Goal: Task Accomplishment & Management: Manage account settings

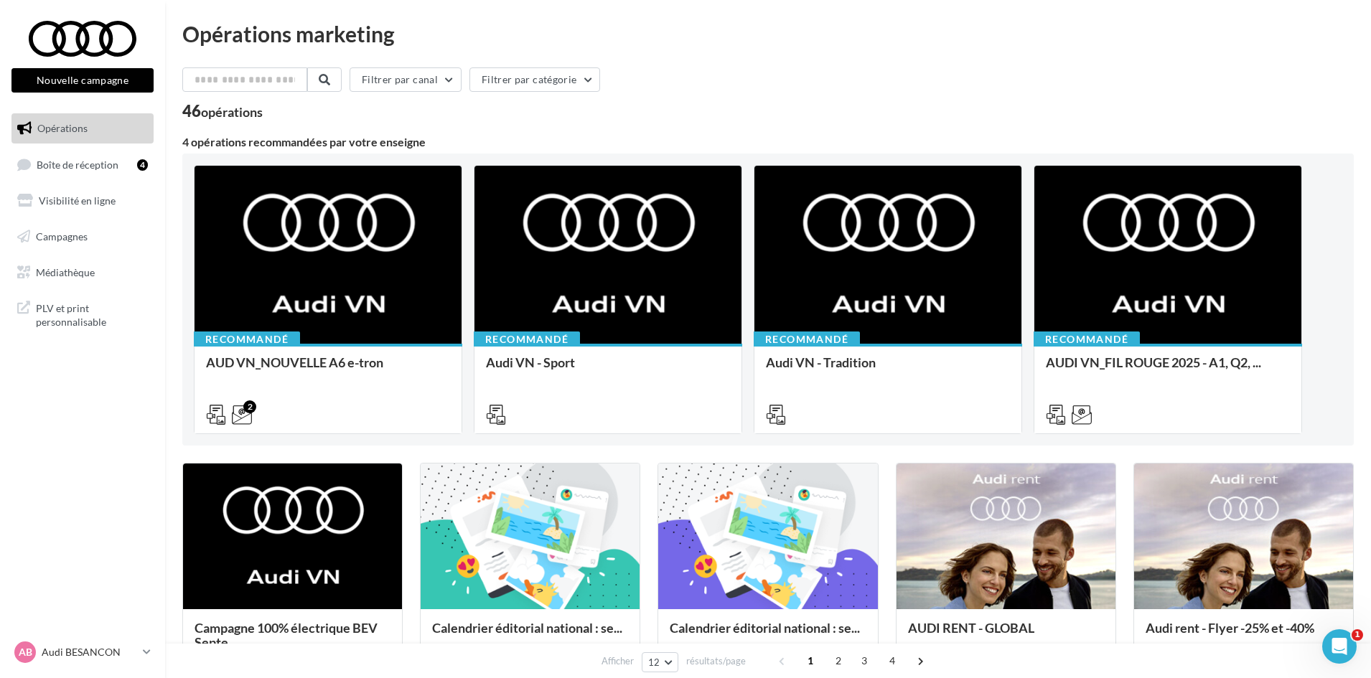
click at [143, 635] on nav "Nouvelle campagne Nouvelle campagne Opérations Boîte de réception 4 Visibilité …" at bounding box center [82, 339] width 165 height 678
click at [139, 649] on link "AB Audi BESANCON audi-besa-rob" at bounding box center [82, 652] width 142 height 27
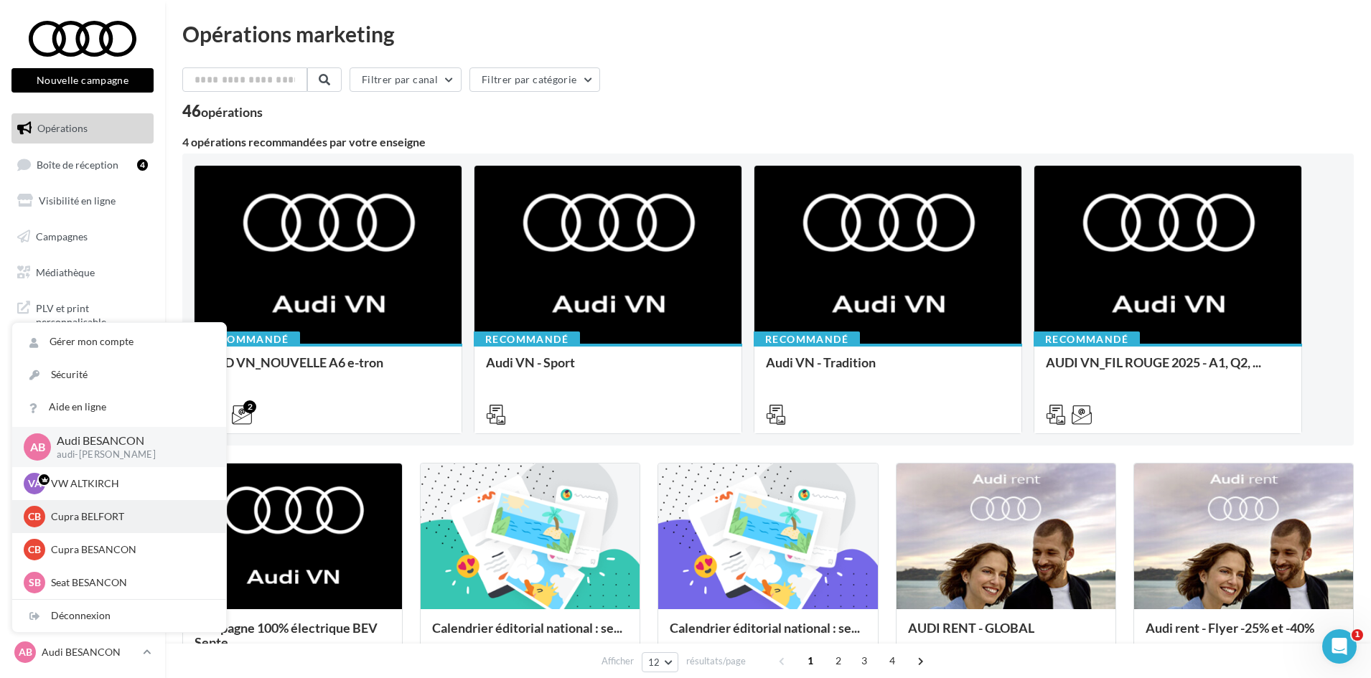
click at [110, 513] on p "Cupra BELFORT" at bounding box center [130, 517] width 158 height 14
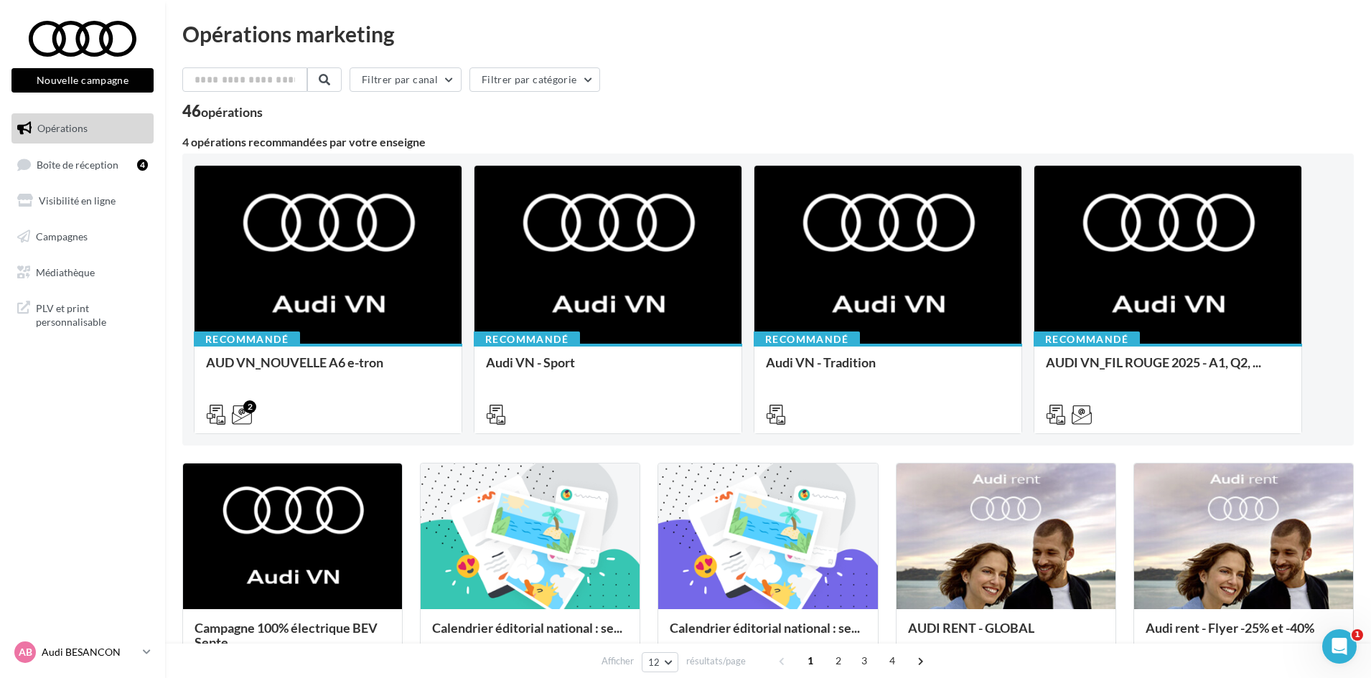
click at [140, 651] on link "AB Audi BESANCON audi-besa-rob" at bounding box center [82, 652] width 142 height 27
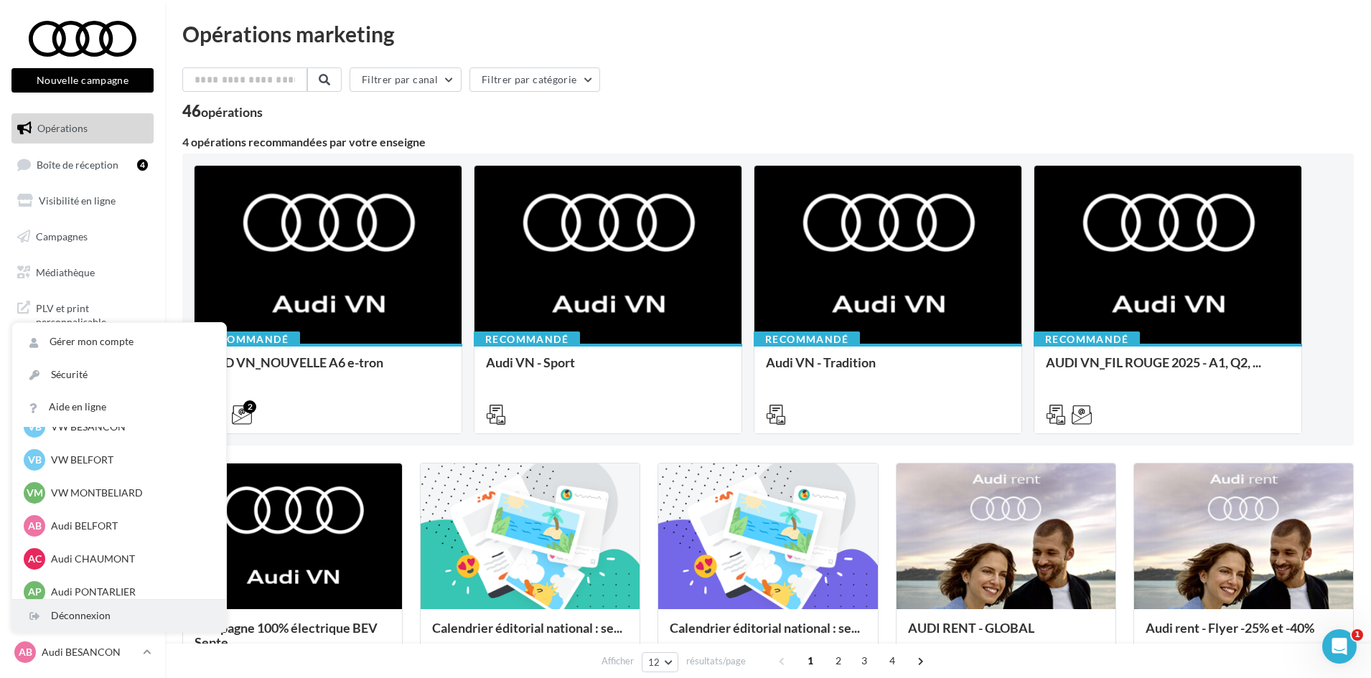
scroll to position [718, 0]
click at [75, 619] on div "Déconnexion" at bounding box center [119, 616] width 214 height 32
